Goal: Information Seeking & Learning: Check status

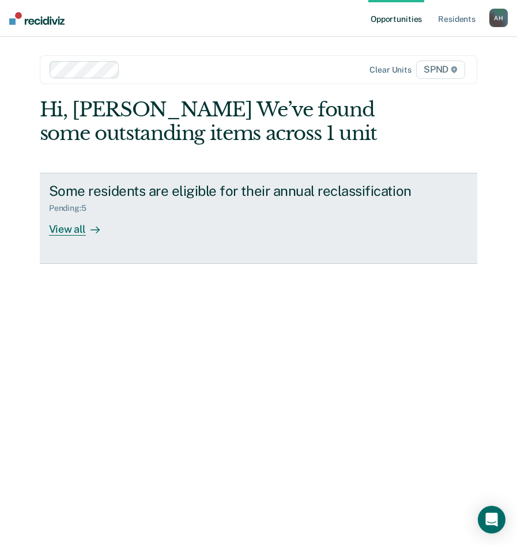
click at [60, 232] on div "View all" at bounding box center [81, 224] width 65 height 22
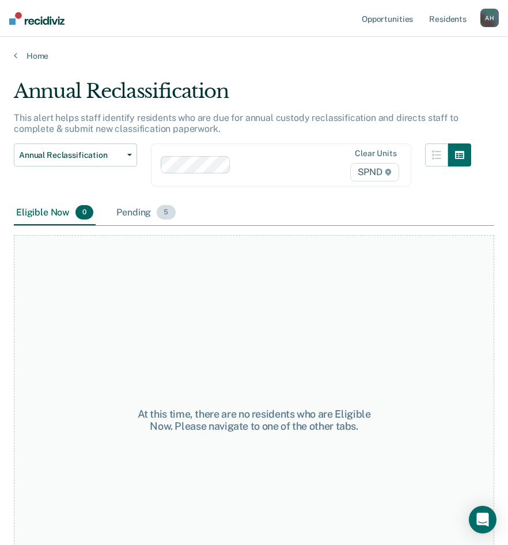
click at [137, 216] on div "Pending 5" at bounding box center [145, 212] width 63 height 25
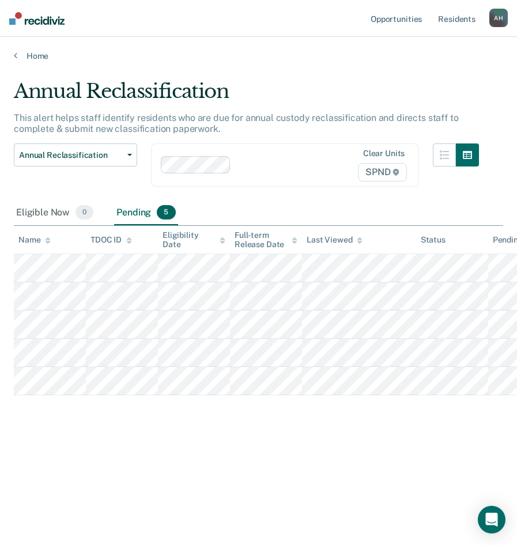
click at [179, 47] on div "Home" at bounding box center [258, 49] width 517 height 24
click at [131, 455] on div "Annual Reclassification This alert helps staff identify residents who are due f…" at bounding box center [258, 269] width 489 height 379
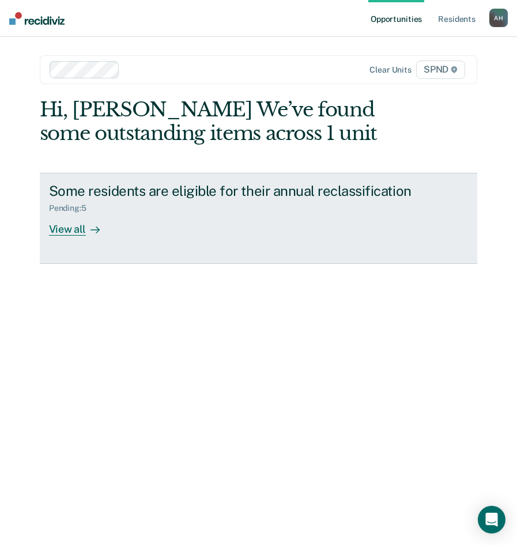
click at [69, 231] on div "View all" at bounding box center [81, 224] width 65 height 22
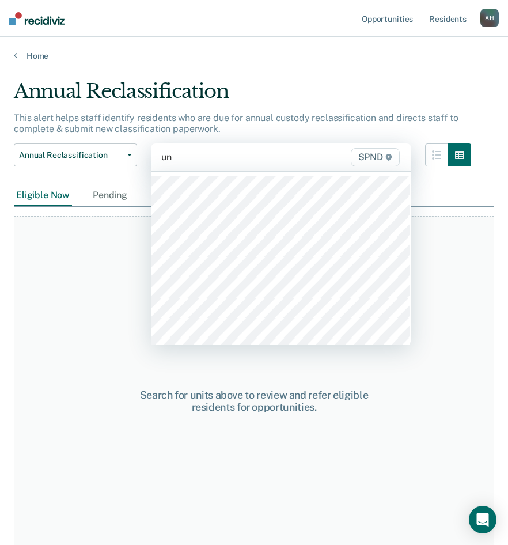
type input "u"
type input "4a"
type input "spnd"
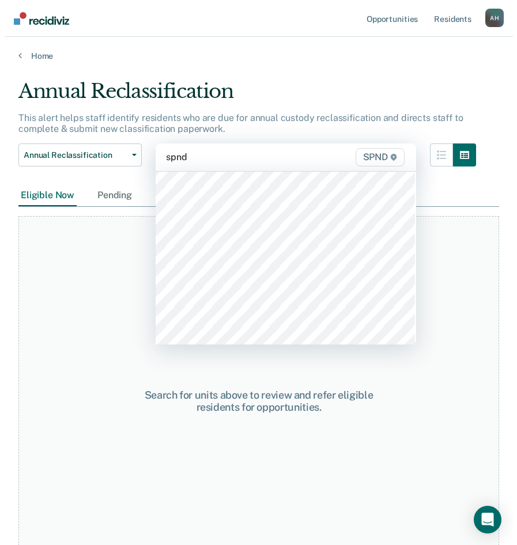
scroll to position [115, 0]
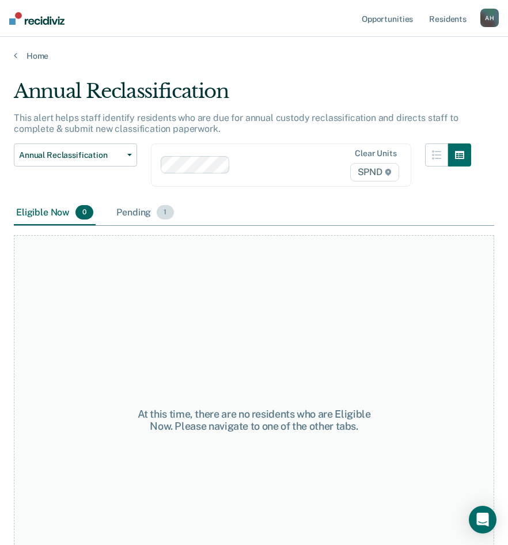
click at [144, 216] on div "Pending 1" at bounding box center [145, 212] width 62 height 25
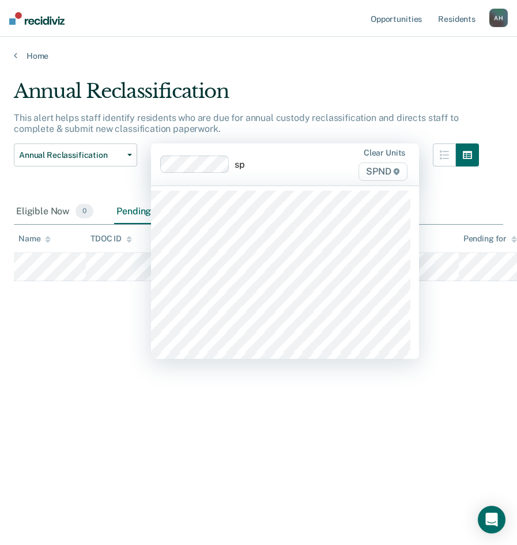
type input "spn"
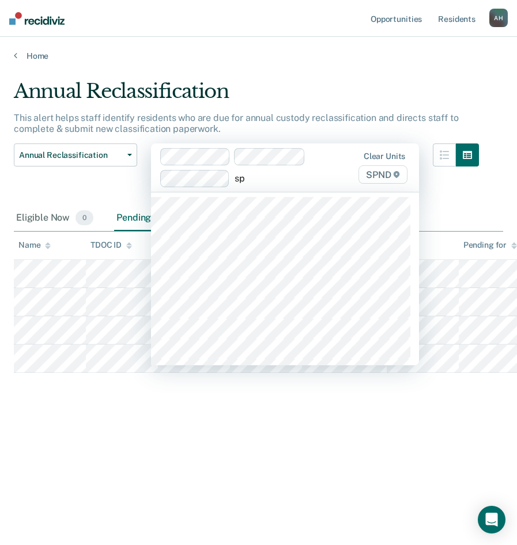
type input "spn"
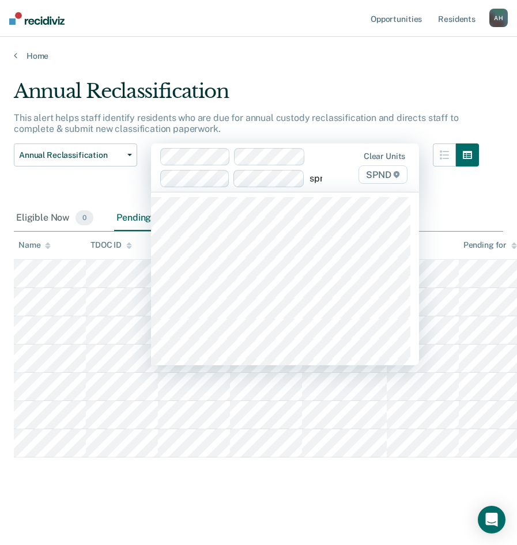
type input "spnd"
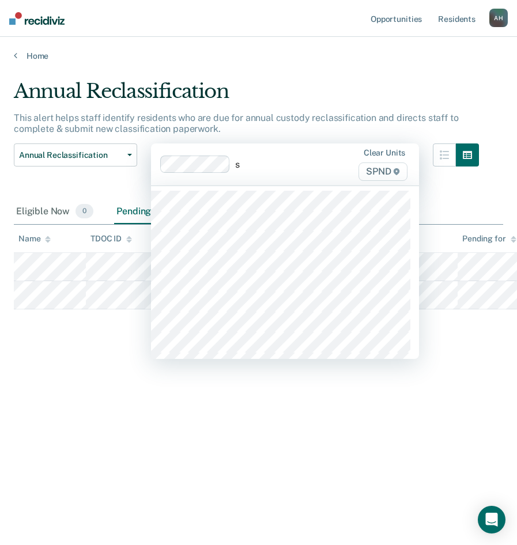
type input "sp"
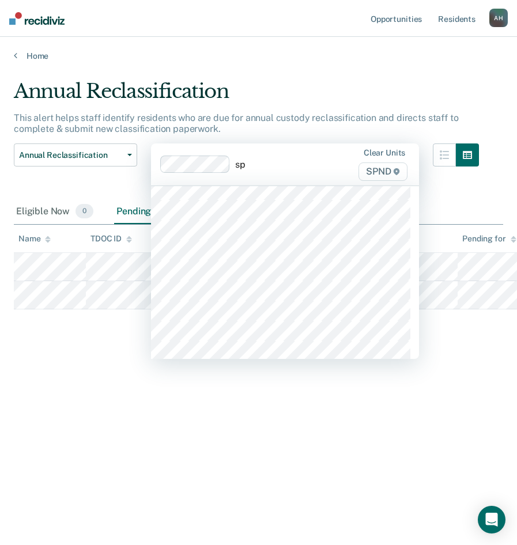
scroll to position [173, 0]
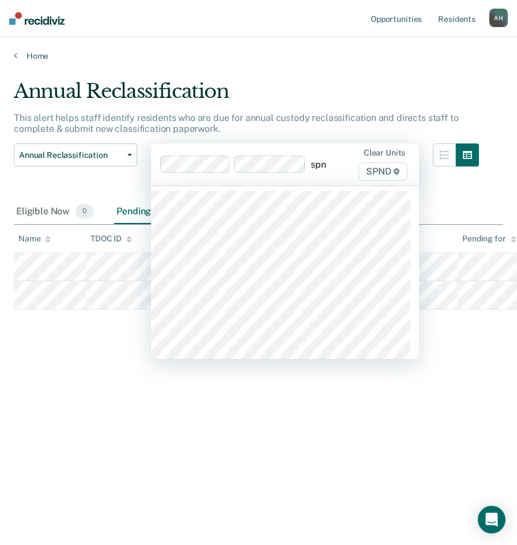
type input "spnd"
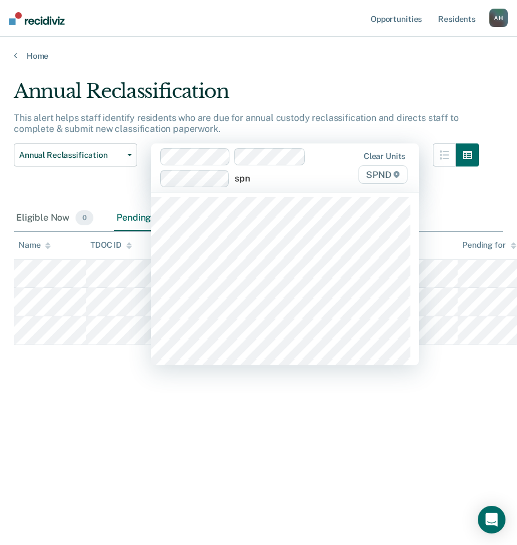
type input "spnd"
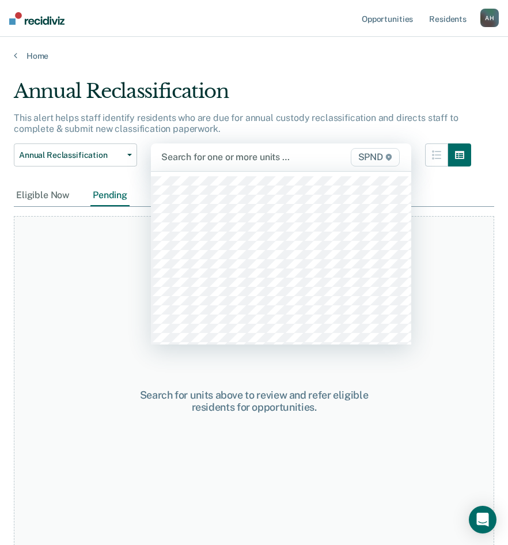
click at [203, 155] on div at bounding box center [244, 156] width 167 height 13
type input "spnd"
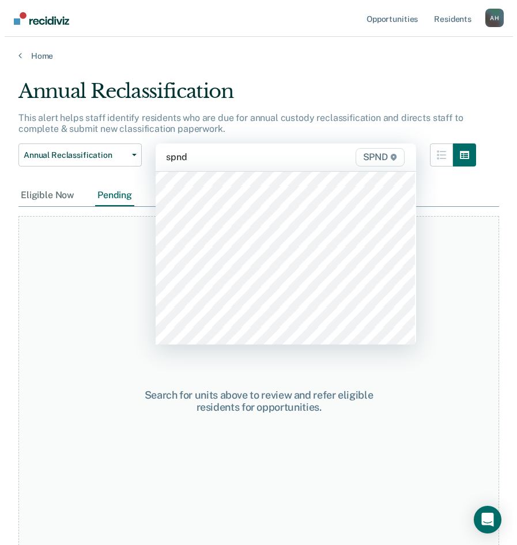
scroll to position [115, 0]
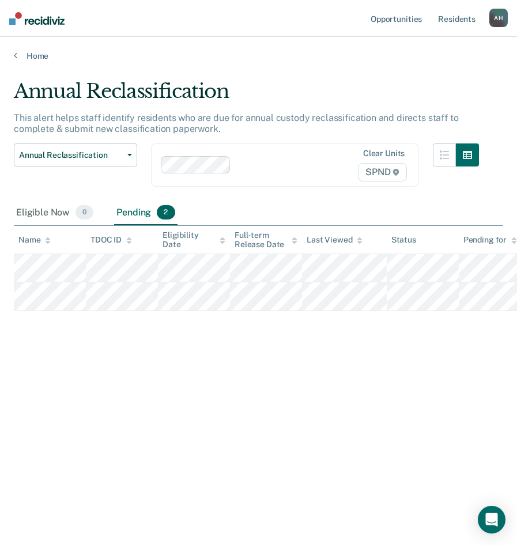
click at [486, 373] on div "Annual Reclassification This alert helps staff identify residents who are due f…" at bounding box center [258, 269] width 489 height 379
